Goal: Transaction & Acquisition: Purchase product/service

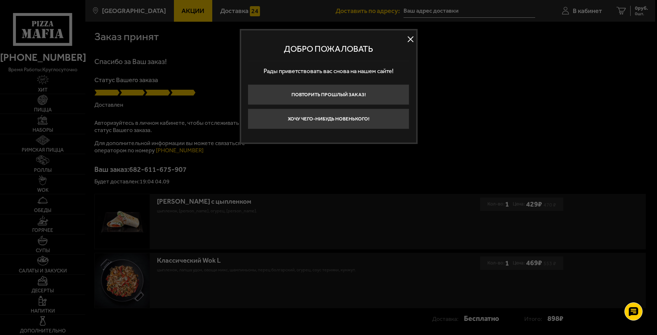
click at [411, 40] on button at bounding box center [410, 39] width 11 height 11
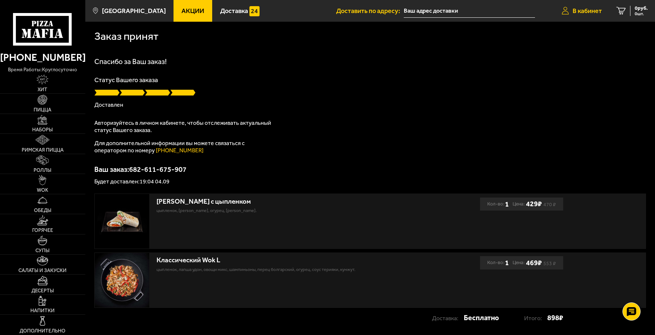
click at [582, 10] on span "В кабинет" at bounding box center [587, 11] width 29 height 7
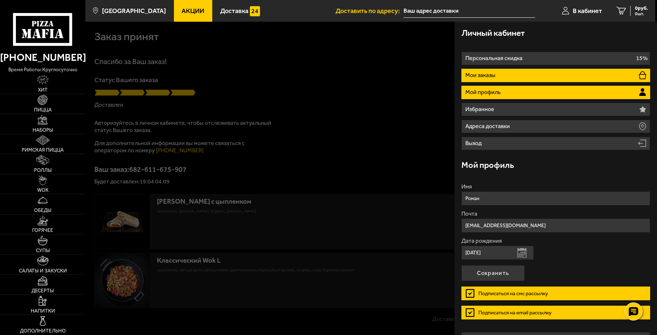
click at [520, 71] on li "Мои заказы" at bounding box center [556, 75] width 189 height 13
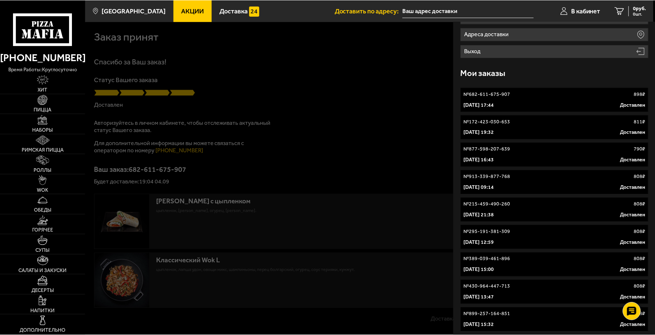
scroll to position [109, 0]
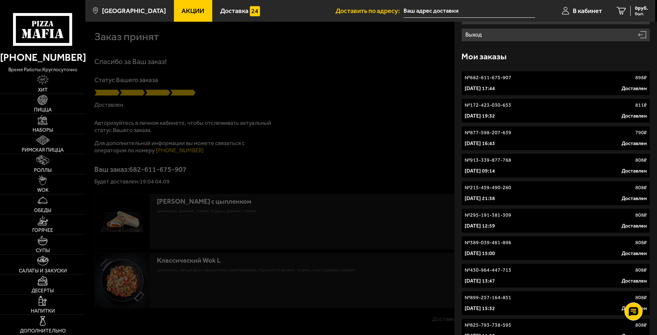
click at [551, 171] on div "[DATE] 09:14 Доставлен" at bounding box center [556, 170] width 182 height 7
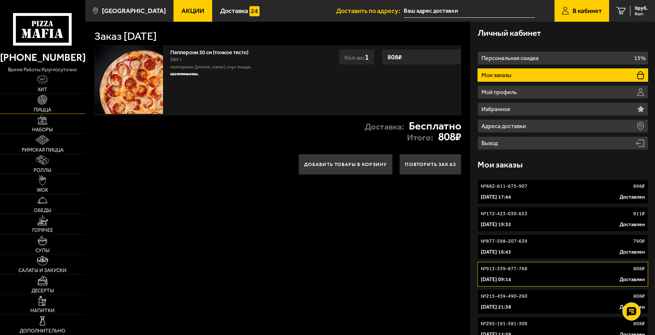
click at [55, 107] on link "Пицца" at bounding box center [42, 104] width 85 height 20
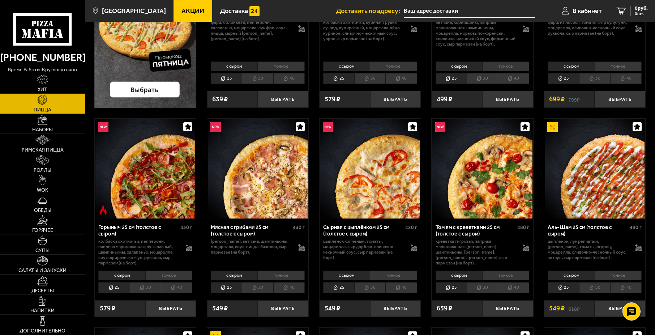
scroll to position [181, 0]
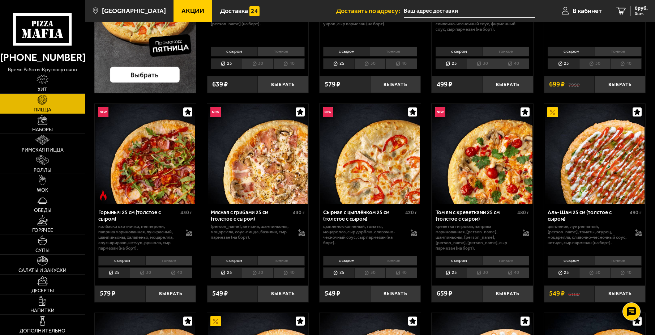
click at [257, 275] on li "30" at bounding box center [257, 272] width 31 height 11
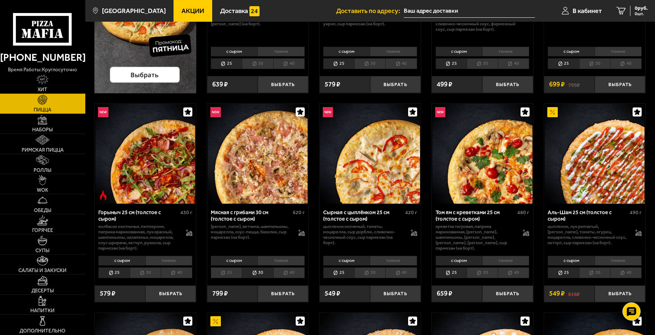
click at [293, 262] on li "тонкое" at bounding box center [281, 261] width 47 height 10
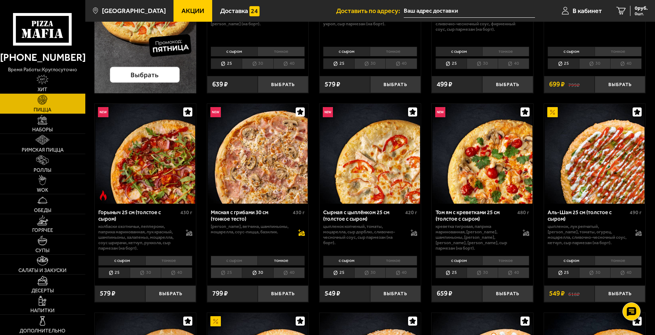
click at [301, 233] on icon at bounding box center [302, 233] width 6 height 5
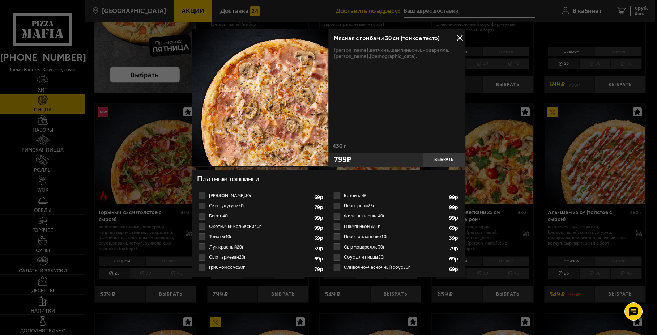
click at [256, 315] on div at bounding box center [328, 167] width 657 height 335
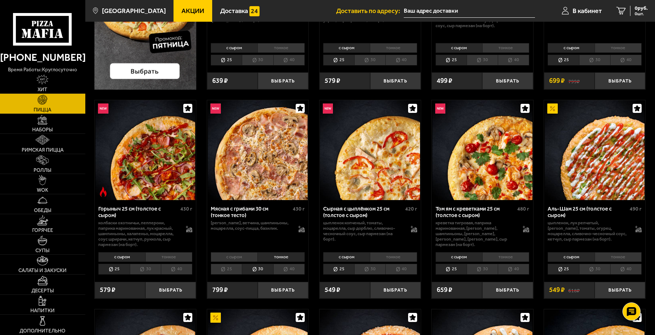
scroll to position [145, 0]
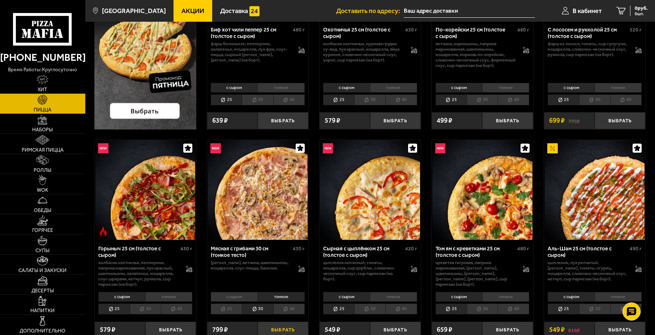
click at [278, 326] on button "Выбрать" at bounding box center [283, 330] width 51 height 17
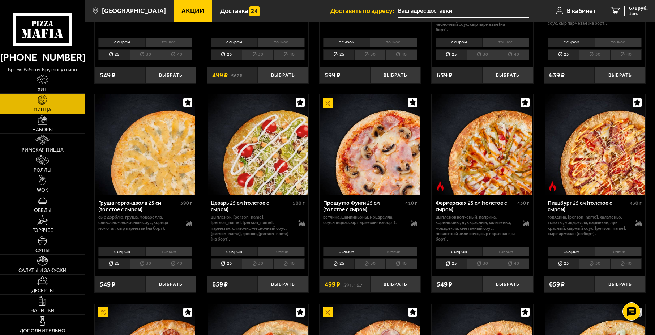
scroll to position [796, 0]
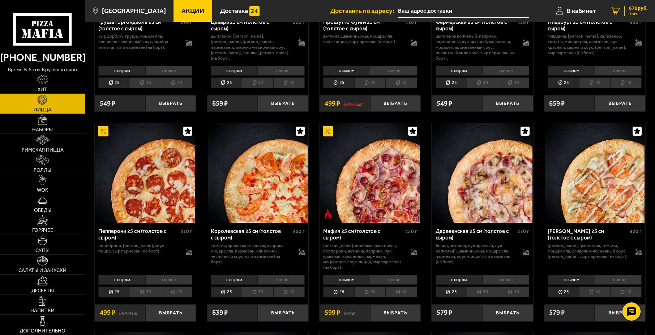
click at [619, 12] on icon "1" at bounding box center [615, 11] width 9 height 8
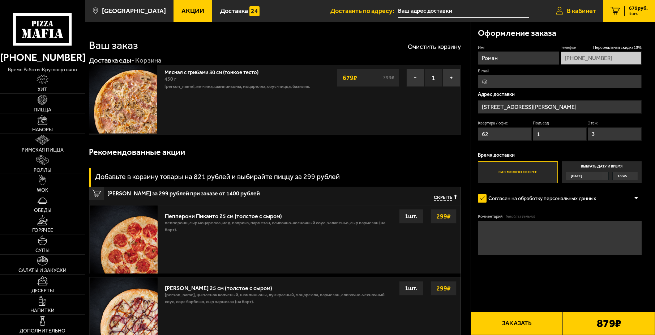
click at [567, 7] on link "В кабинет" at bounding box center [576, 11] width 55 height 22
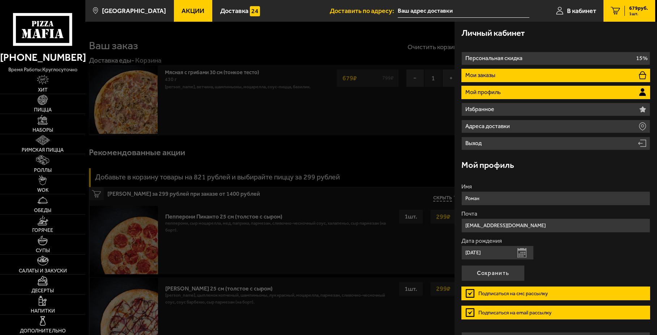
click at [539, 73] on li "Мои заказы" at bounding box center [556, 75] width 189 height 13
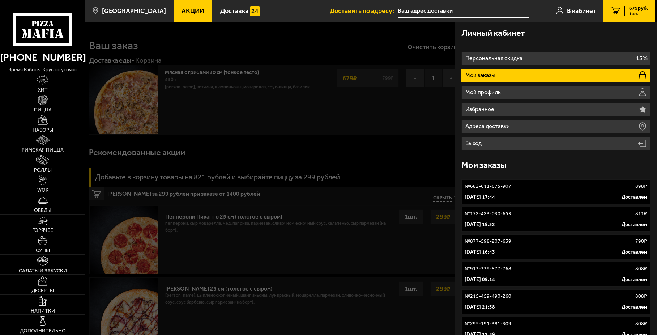
click at [549, 276] on link "№ 913-339-877-768 808 ₽ [DATE] 09:14 Доставлен" at bounding box center [556, 274] width 189 height 25
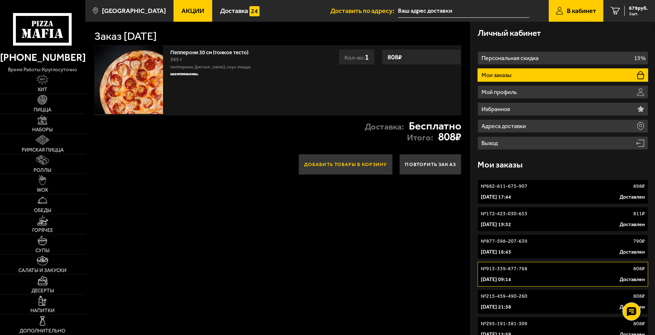
click at [382, 166] on button "Добавить товары в корзину" at bounding box center [346, 164] width 94 height 21
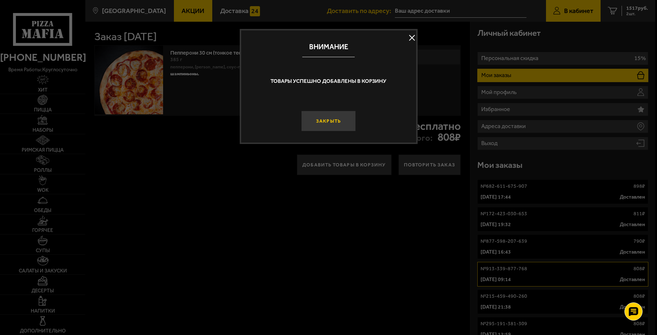
click at [331, 125] on button "Закрыть" at bounding box center [328, 121] width 55 height 21
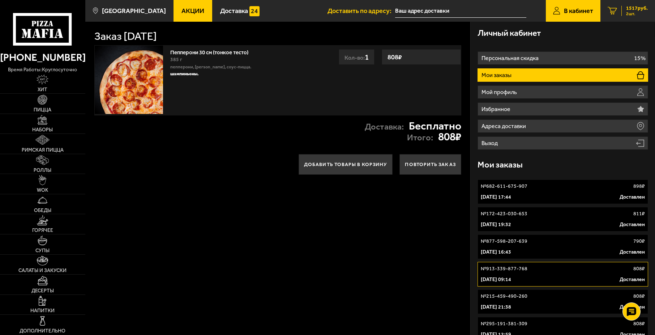
click at [604, 8] on link "2 1517 руб. 2 шт." at bounding box center [628, 11] width 55 height 22
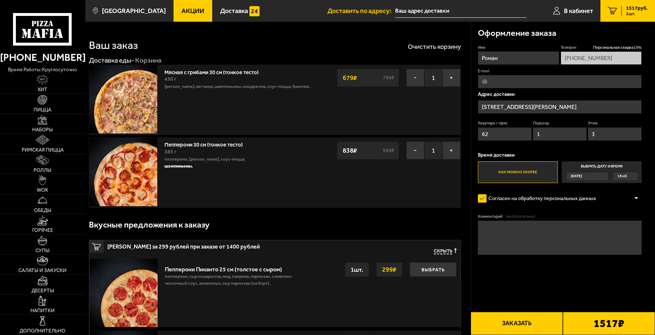
click at [353, 81] on strong "679 ₽" at bounding box center [350, 78] width 18 height 14
click at [374, 110] on div "Мясная с грибами 30 см (тонкое тесто) 430 г бекон, ветчина, шампиньоны, моцарел…" at bounding box center [275, 100] width 373 height 70
click at [370, 151] on div "838 ₽ 966 ₽" at bounding box center [368, 150] width 63 height 18
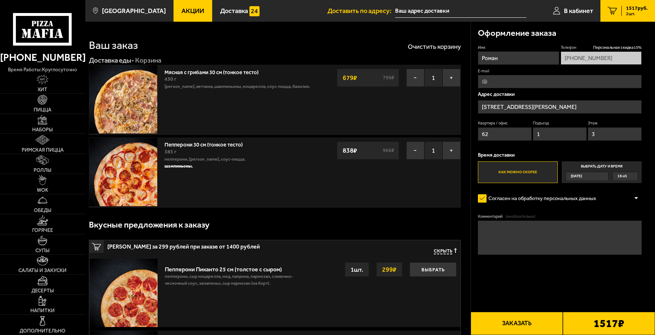
click at [370, 151] on div "838 ₽ 966 ₽" at bounding box center [368, 150] width 63 height 18
click at [372, 153] on div "838 ₽ 966 ₽" at bounding box center [368, 150] width 63 height 18
click at [373, 154] on div "838 ₽ 966 ₽" at bounding box center [368, 150] width 63 height 18
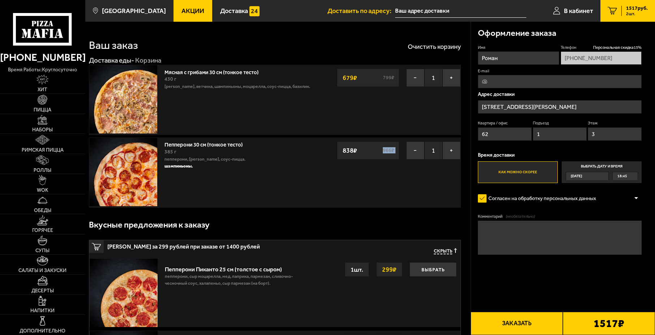
click at [373, 154] on div "838 ₽ 966 ₽" at bounding box center [368, 150] width 63 height 18
click at [375, 172] on div "Пепперони 30 см (тонкое тесто) 385 г пепперони, моцарелла, соус-пицца. шампиньо…" at bounding box center [275, 172] width 373 height 70
click at [543, 318] on button "Заказать" at bounding box center [517, 323] width 92 height 23
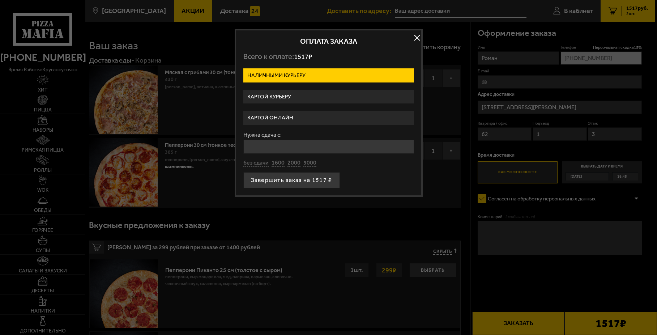
click at [297, 96] on label "Картой курьеру" at bounding box center [328, 97] width 171 height 14
click at [0, 0] on input "Картой курьеру" at bounding box center [0, 0] width 0 height 0
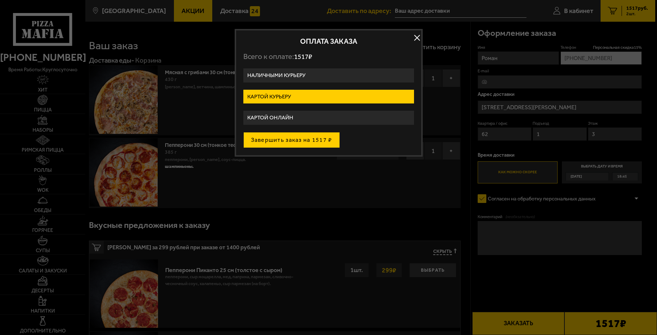
click at [307, 142] on button "Завершить заказ на 1517 ₽" at bounding box center [291, 140] width 97 height 16
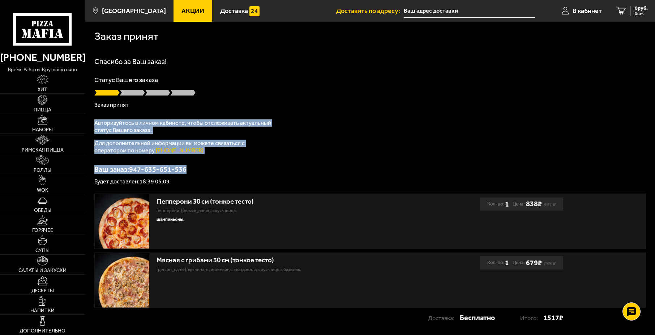
drag, startPoint x: 274, startPoint y: 105, endPoint x: 274, endPoint y: 167, distance: 62.2
click at [274, 167] on div "Спасибо за Ваш заказ! Статус Вашего заказа Заказ принят Авторизуйтесь в личном …" at bounding box center [370, 121] width 552 height 127
click at [274, 167] on p "Ваш заказ: 947-635-651-536" at bounding box center [370, 169] width 552 height 7
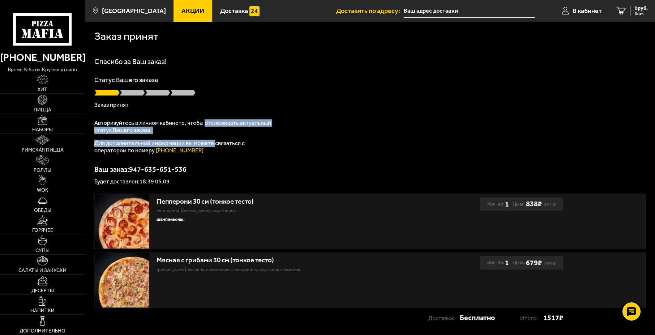
drag, startPoint x: 203, startPoint y: 119, endPoint x: 217, endPoint y: 152, distance: 35.5
click at [217, 152] on div "Авторизуйтесь в личном кабинете, чтобы отслеживать актуальный статус Вашего зак…" at bounding box center [184, 136] width 181 height 35
click at [217, 155] on div "Спасибо за Ваш заказ! Статус Вашего заказа Заказ принят Авторизуйтесь в личном …" at bounding box center [370, 121] width 552 height 127
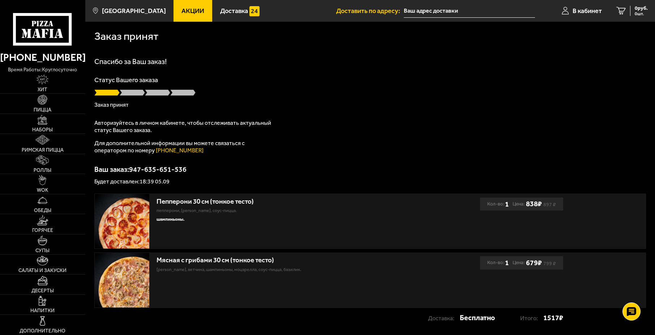
click at [217, 155] on div "Спасибо за Ваш заказ! Статус Вашего заказа Заказ принят Авторизуйтесь в личном …" at bounding box center [370, 121] width 552 height 127
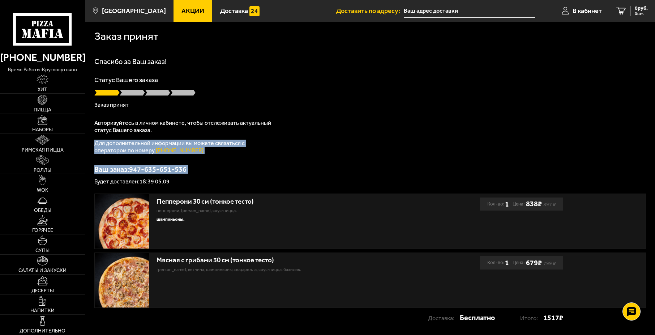
drag, startPoint x: 217, startPoint y: 155, endPoint x: 224, endPoint y: 182, distance: 27.6
click at [223, 179] on div "Спасибо за Ваш заказ! Статус Вашего заказа Заказ принят Авторизуйтесь в личном …" at bounding box center [370, 121] width 552 height 127
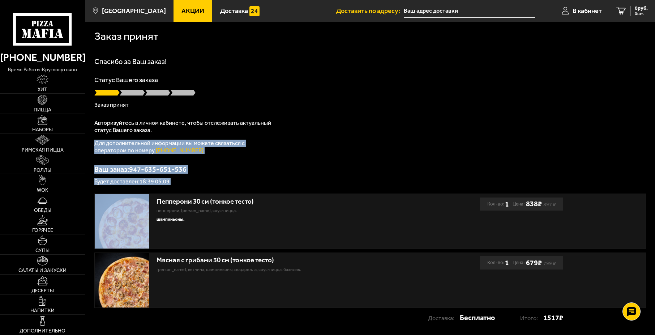
click at [224, 182] on p "Будет доставлен: 18:39 05.09" at bounding box center [370, 182] width 552 height 6
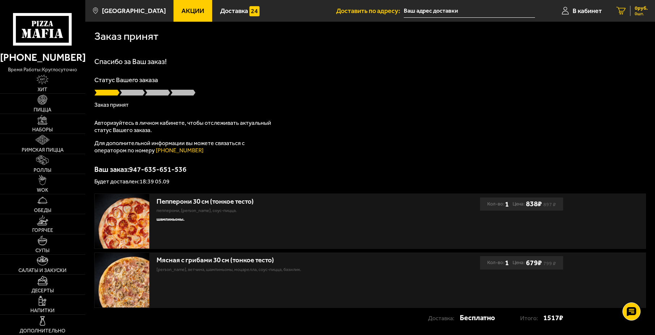
click at [623, 13] on icon at bounding box center [621, 11] width 9 height 8
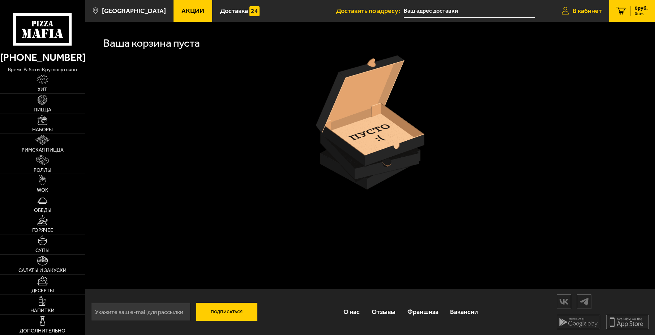
click at [593, 19] on link "В кабинет" at bounding box center [582, 11] width 55 height 22
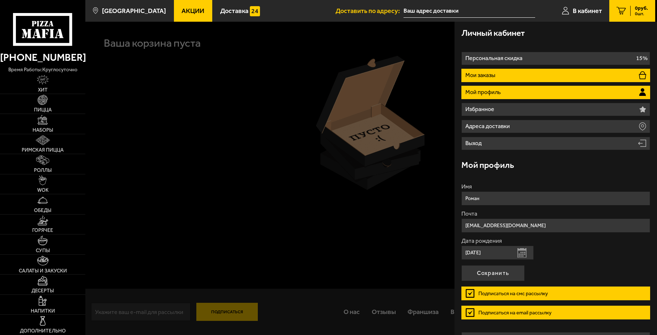
click at [599, 76] on li "Мои заказы" at bounding box center [556, 75] width 189 height 13
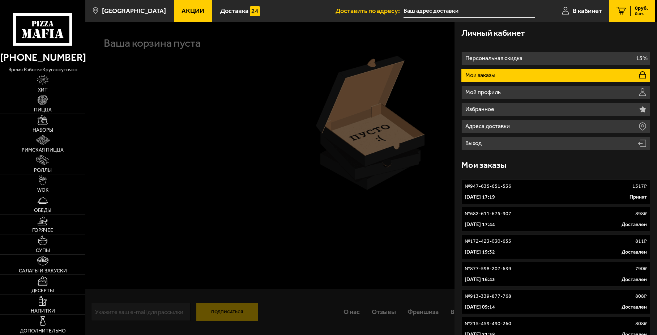
drag, startPoint x: 654, startPoint y: 283, endPoint x: 645, endPoint y: 80, distance: 202.4
click at [510, 170] on div "Мои заказы" at bounding box center [556, 165] width 189 height 23
click at [625, 11] on icon at bounding box center [621, 11] width 9 height 8
click at [423, 90] on div at bounding box center [413, 189] width 657 height 335
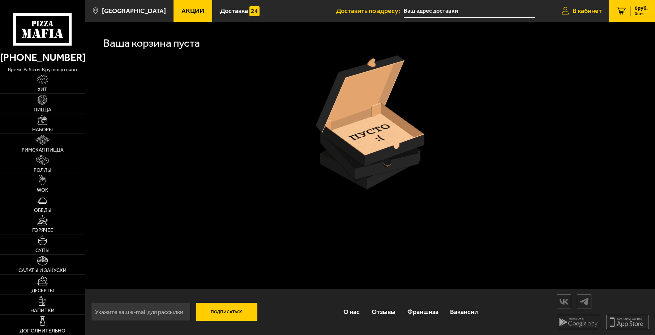
click at [575, 12] on span "В кабинет" at bounding box center [587, 11] width 29 height 7
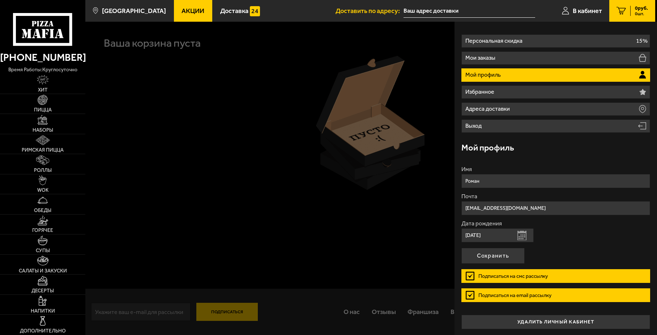
scroll to position [19, 0]
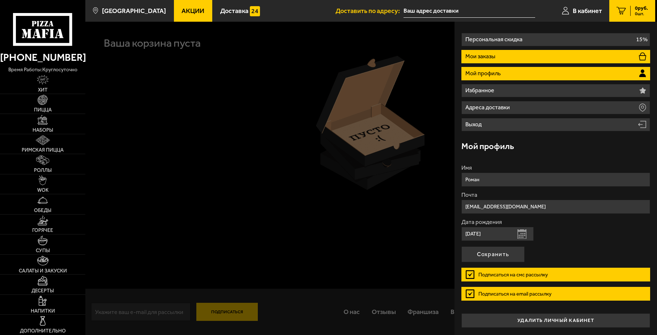
click at [554, 58] on li "Мои заказы" at bounding box center [556, 56] width 189 height 13
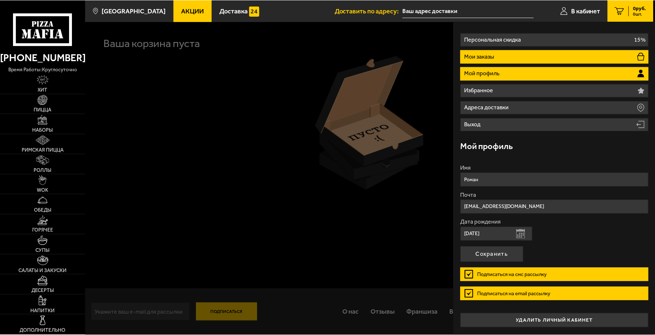
scroll to position [0, 0]
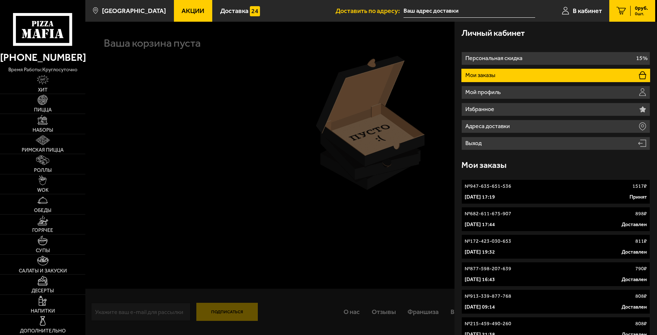
click at [575, 201] on link "№ 947-635-651-536 1517 ₽ [DATE] 17:19 Принят" at bounding box center [556, 191] width 189 height 25
